Goal: Task Accomplishment & Management: Complete application form

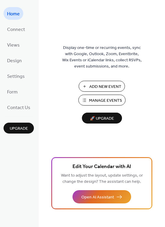
click at [110, 86] on span "Add New Event" at bounding box center [105, 87] width 32 height 6
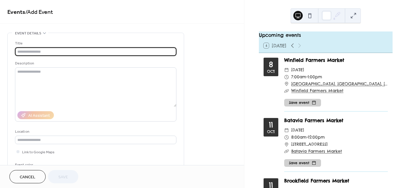
click at [51, 54] on input "text" at bounding box center [95, 51] width 161 height 9
type input "**********"
